Goal: Information Seeking & Learning: Learn about a topic

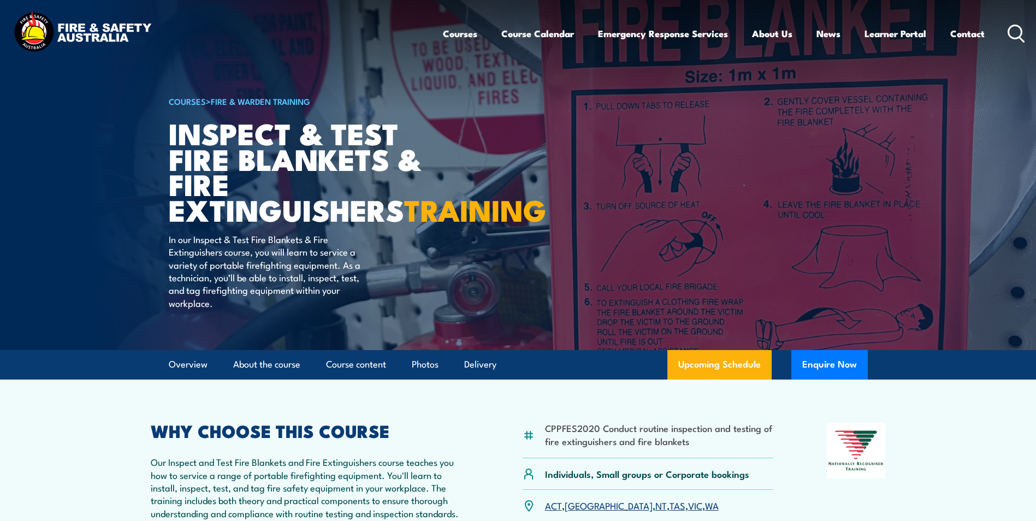
click at [81, 34] on img at bounding box center [82, 33] width 143 height 47
